Goal: Navigation & Orientation: Find specific page/section

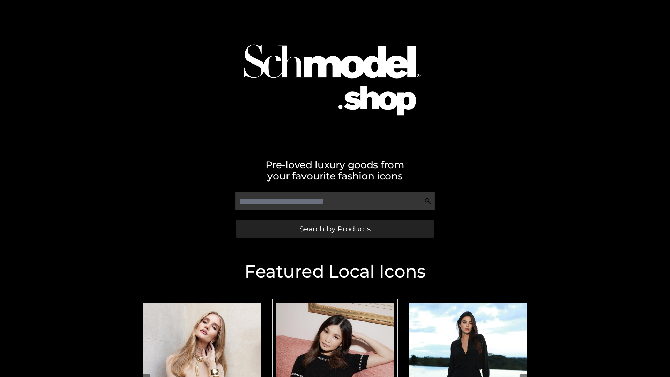
click at [334, 228] on span "Search by Products" at bounding box center [334, 228] width 71 height 7
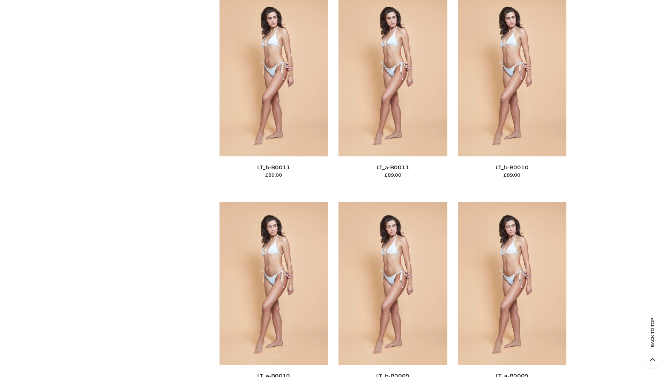
scroll to position [3132, 0]
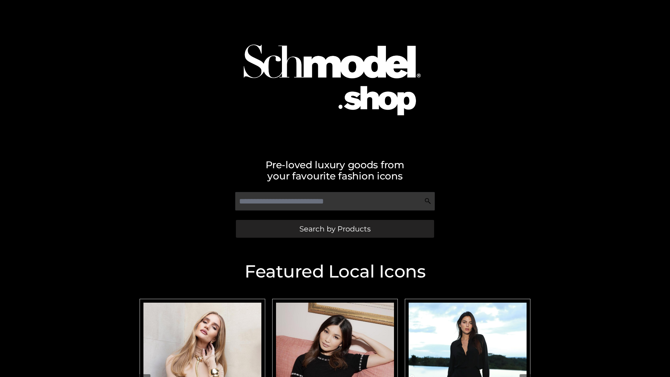
click at [334, 228] on span "Search by Products" at bounding box center [334, 228] width 71 height 7
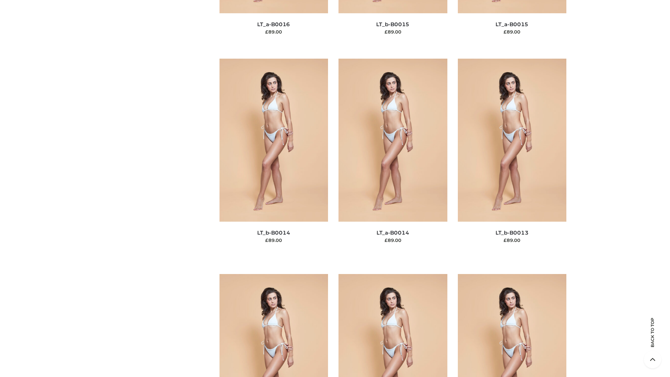
scroll to position [2480, 0]
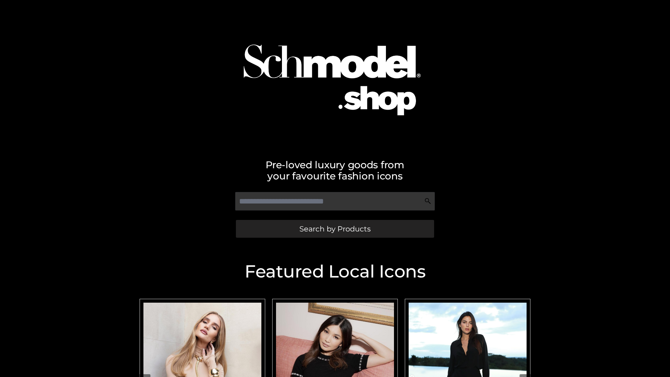
click at [334, 228] on span "Search by Products" at bounding box center [334, 228] width 71 height 7
